Goal: Task Accomplishment & Management: Complete application form

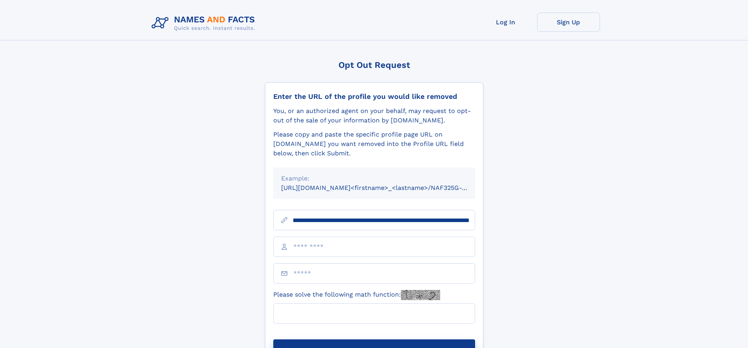
scroll to position [0, 104]
type input "**********"
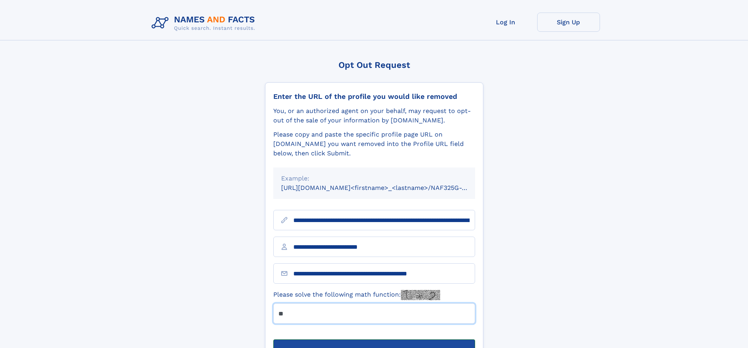
type input "**"
click at [374, 340] on button "Submit Opt Out Request" at bounding box center [374, 352] width 202 height 25
